Goal: Information Seeking & Learning: Learn about a topic

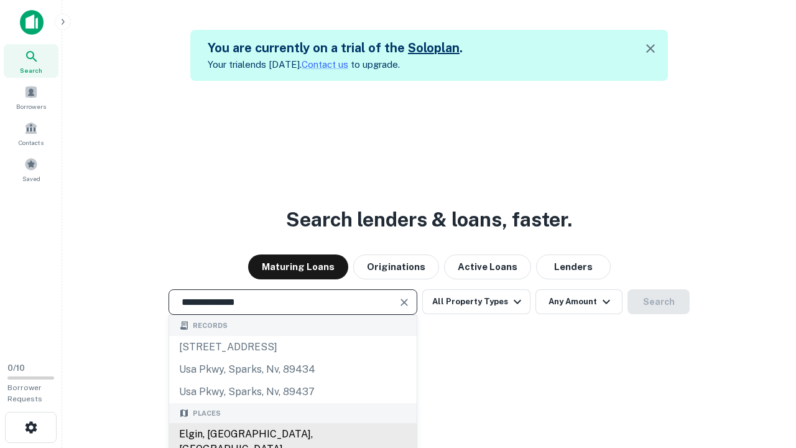
click at [292, 434] on div "Elgin, [GEOGRAPHIC_DATA], [GEOGRAPHIC_DATA]" at bounding box center [293, 441] width 248 height 37
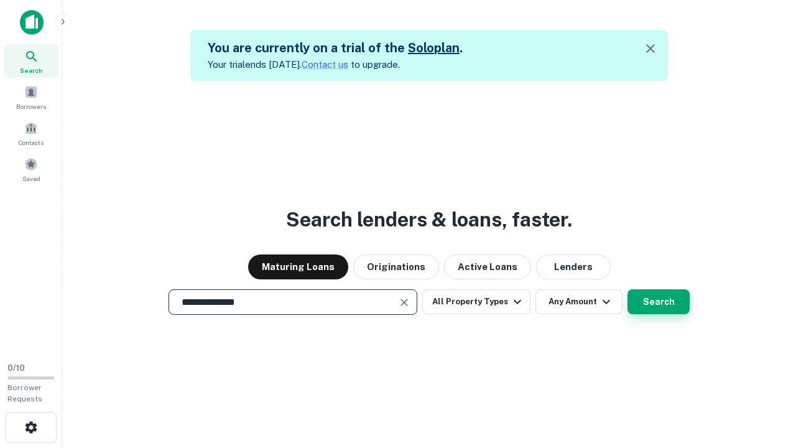
type input "**********"
click at [659, 302] on button "Search" at bounding box center [659, 301] width 62 height 25
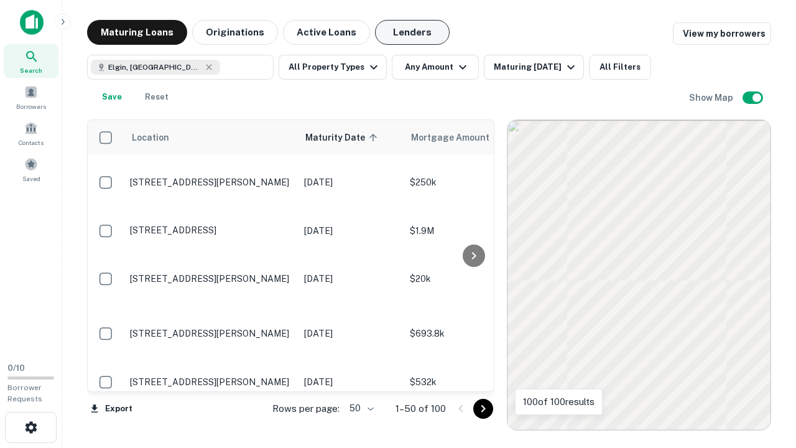
click at [412, 32] on button "Lenders" at bounding box center [412, 32] width 75 height 25
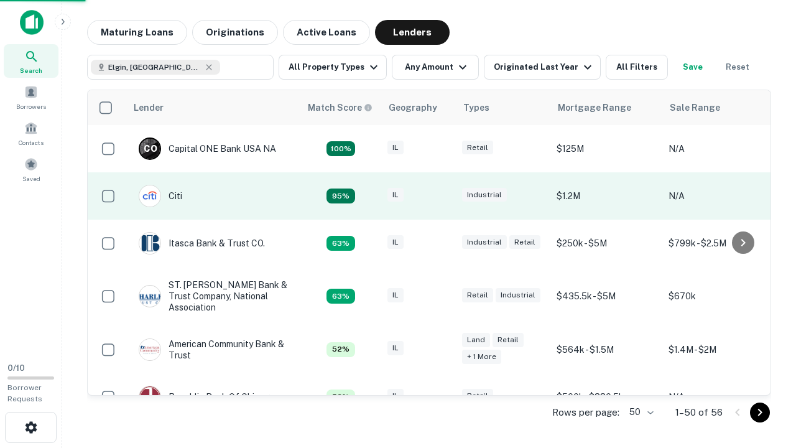
click at [442, 196] on div "IL" at bounding box center [419, 196] width 62 height 17
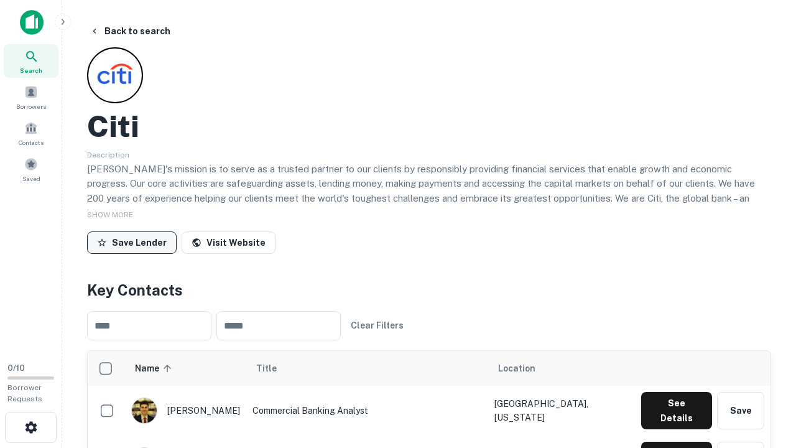
click at [132, 242] on button "Save Lender" at bounding box center [132, 242] width 90 height 22
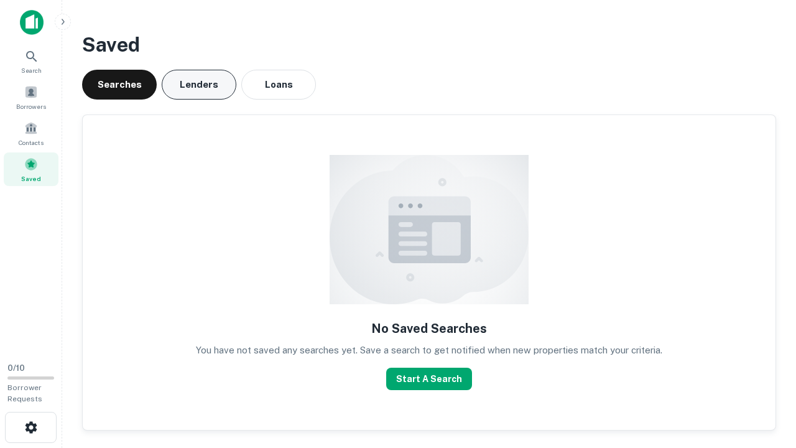
click at [199, 85] on button "Lenders" at bounding box center [199, 85] width 75 height 30
